Goal: Task Accomplishment & Management: Use online tool/utility

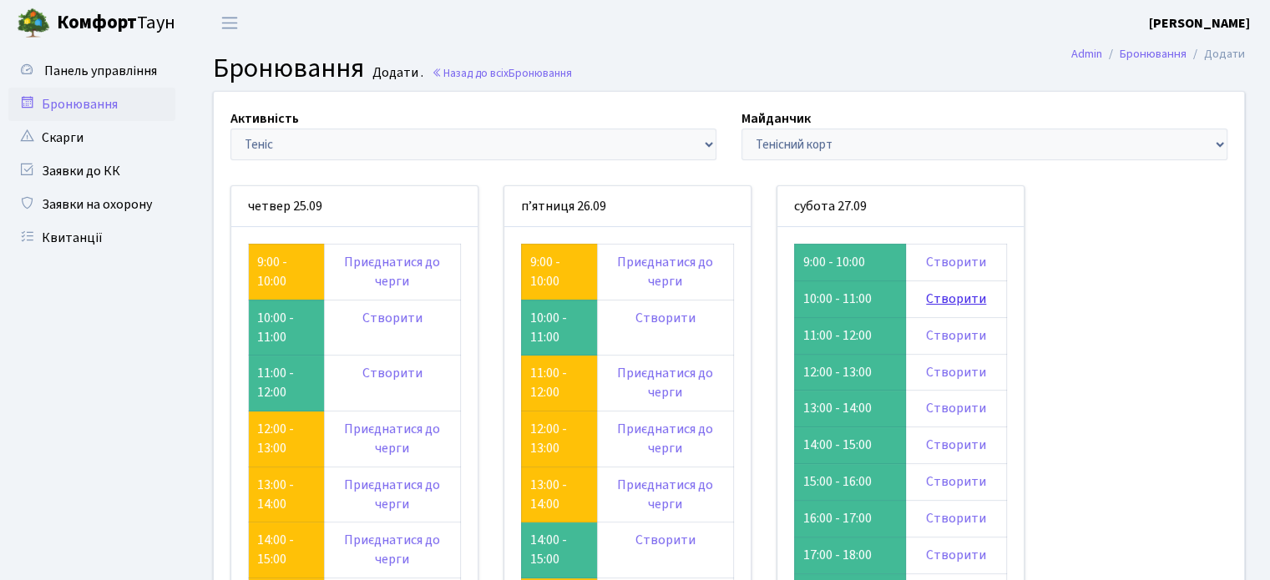
click at [942, 296] on link "Створити" at bounding box center [956, 299] width 60 height 18
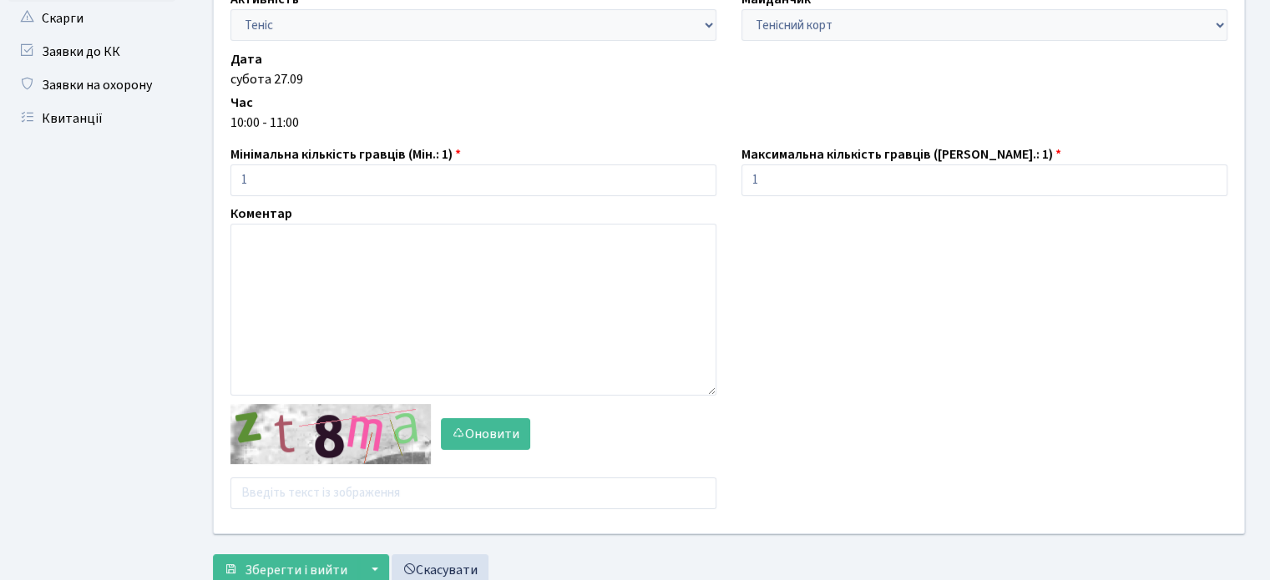
scroll to position [120, 0]
click at [326, 490] on input "text" at bounding box center [473, 493] width 486 height 32
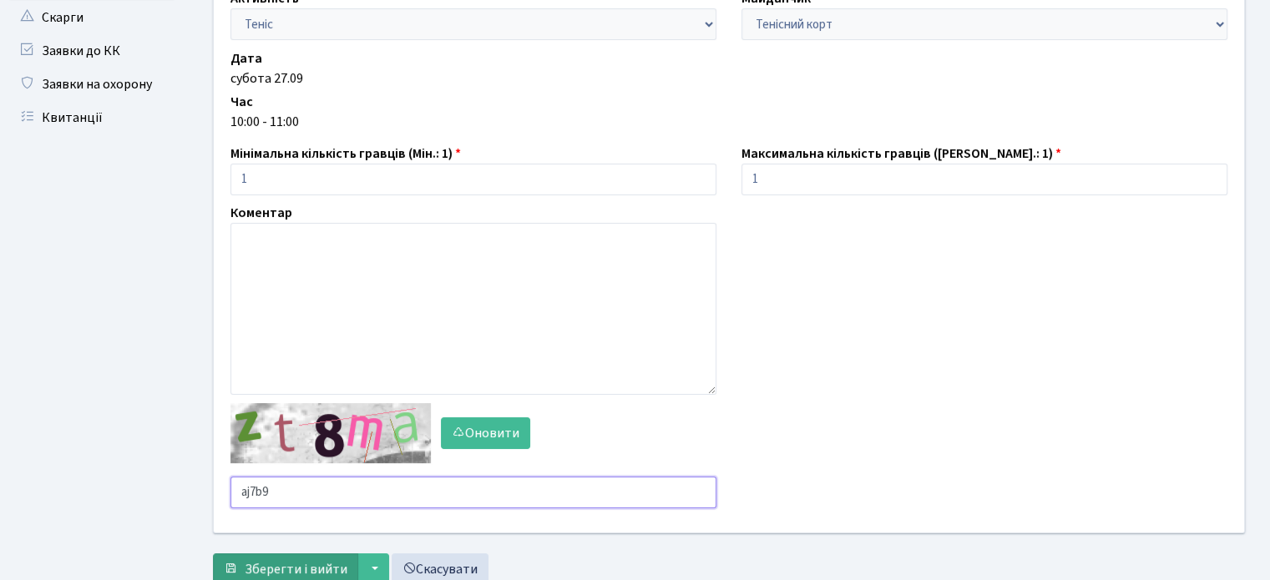
type input "aj7b9"
click at [307, 564] on span "Зберегти і вийти" at bounding box center [296, 569] width 103 height 18
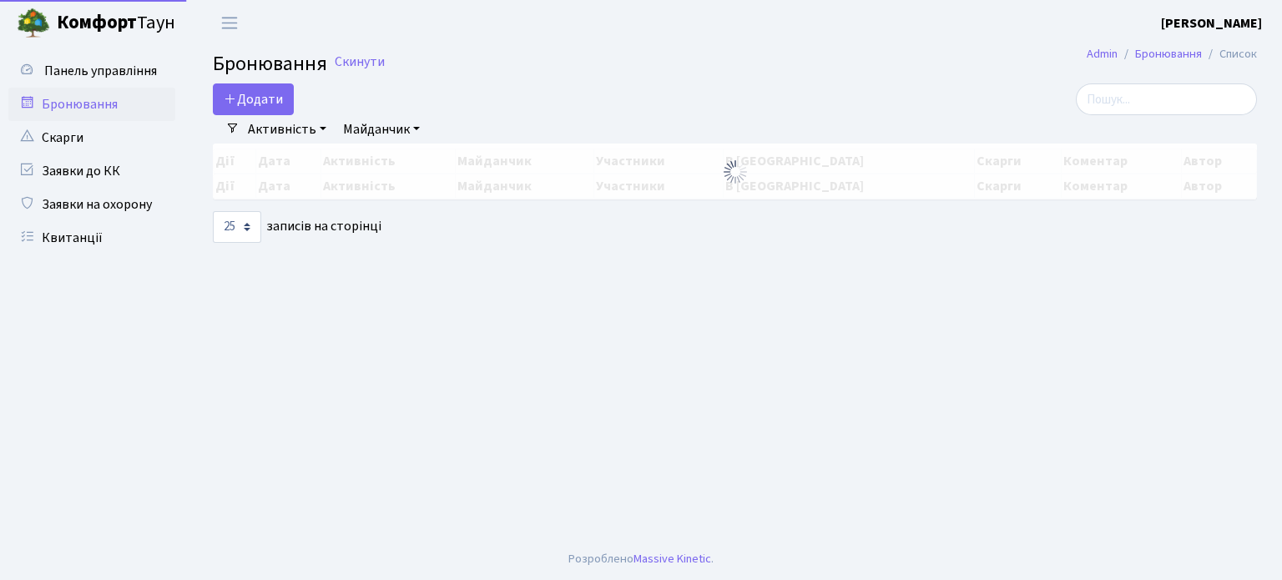
select select "25"
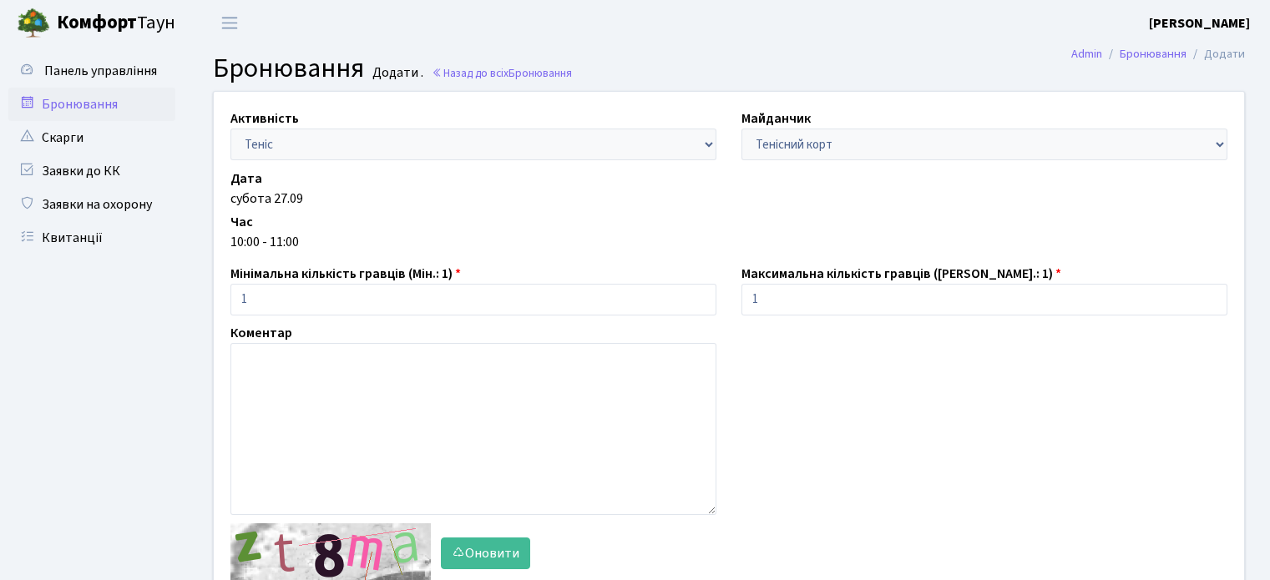
scroll to position [120, 0]
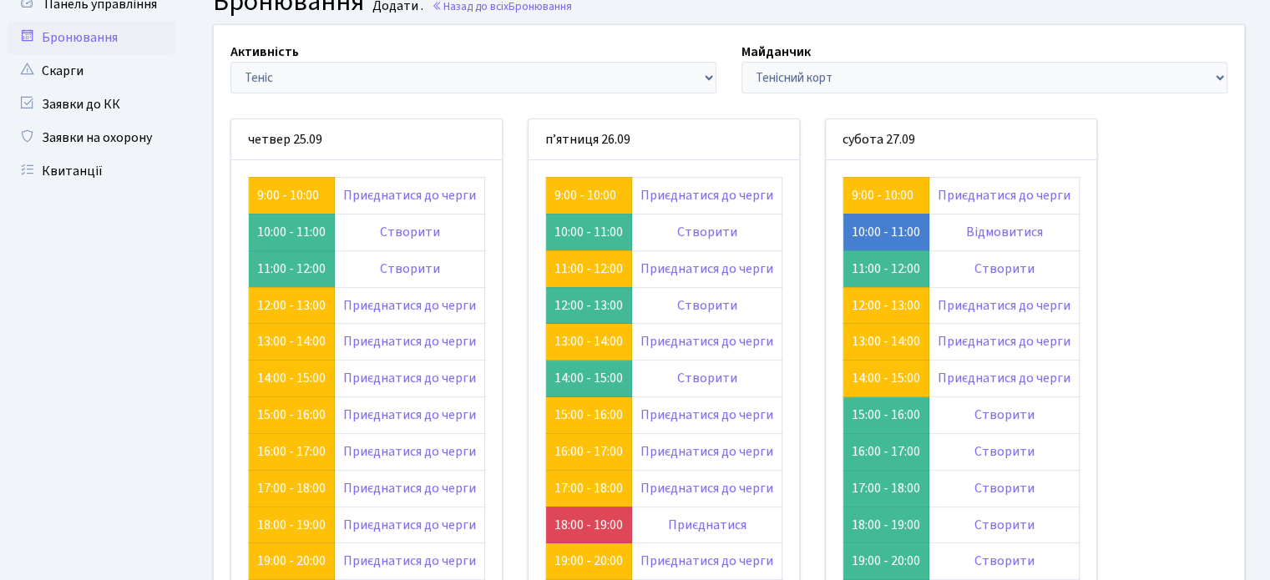
scroll to position [66, 0]
click at [868, 195] on link "9:00 - 10:00" at bounding box center [883, 196] width 62 height 18
